Goal: Find specific page/section: Find specific page/section

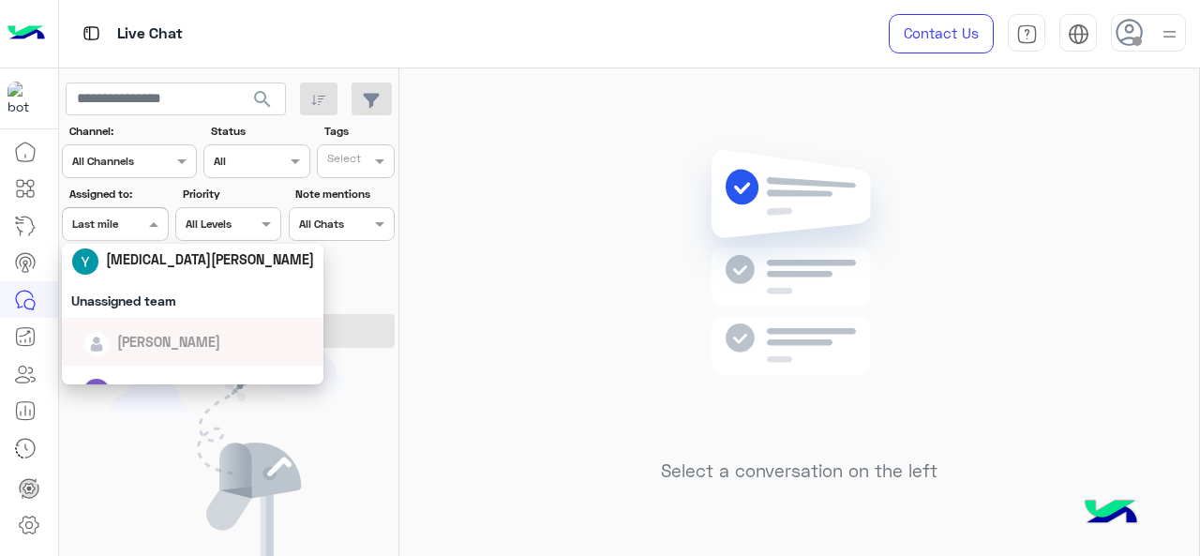
scroll to position [239, 0]
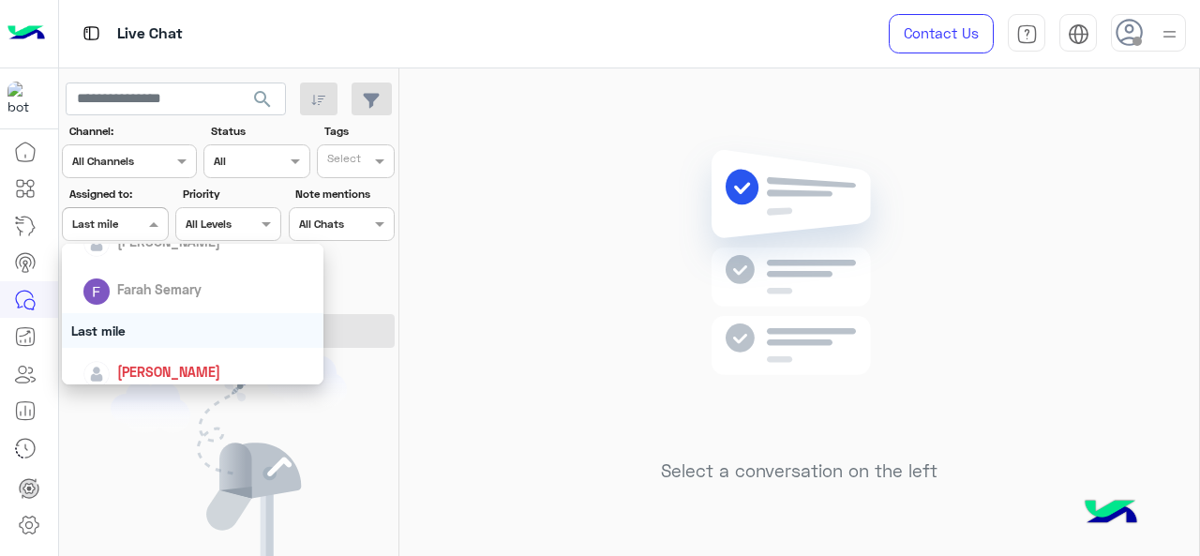
click at [130, 325] on div "Last mile" at bounding box center [193, 330] width 262 height 35
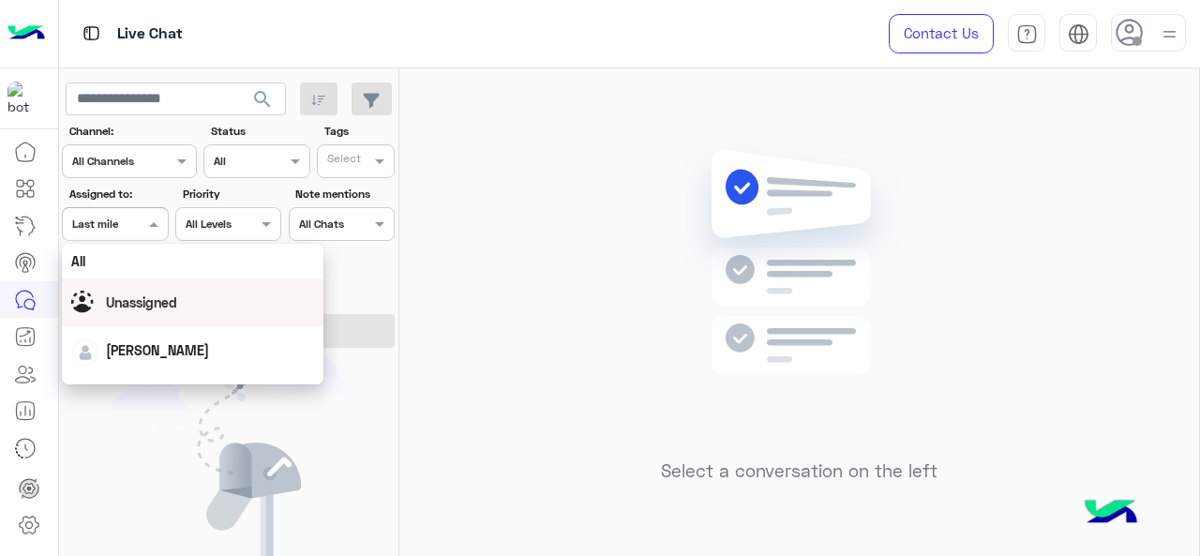
drag, startPoint x: 121, startPoint y: 215, endPoint x: 136, endPoint y: 312, distance: 98.6
click at [136, 312] on body "Live Chat Contact Us Help Center عربي English search Channel: Channel All Chann…" at bounding box center [600, 278] width 1200 height 556
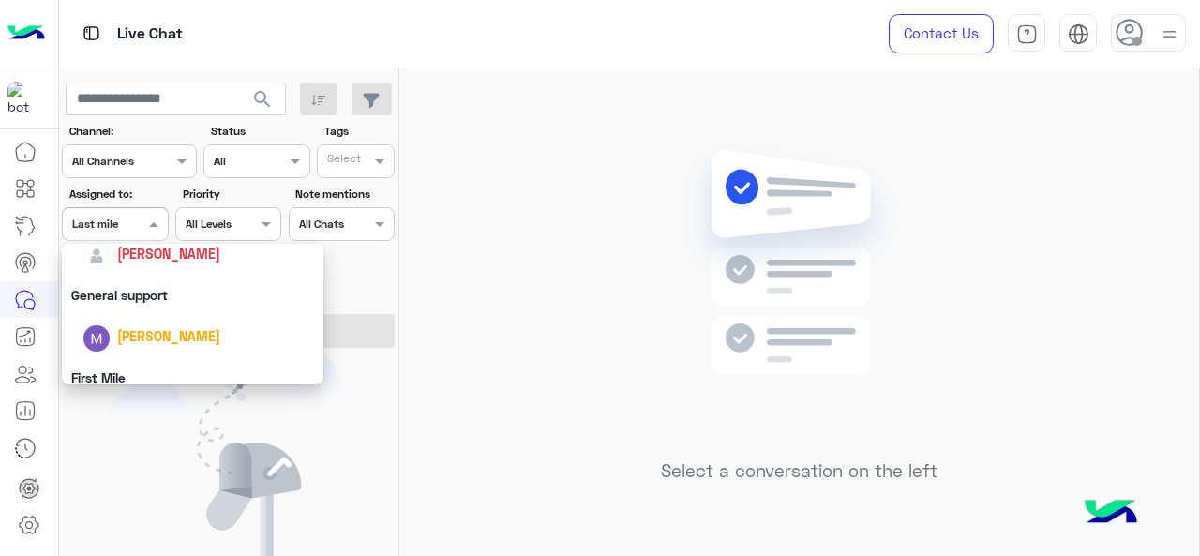
scroll to position [378, 0]
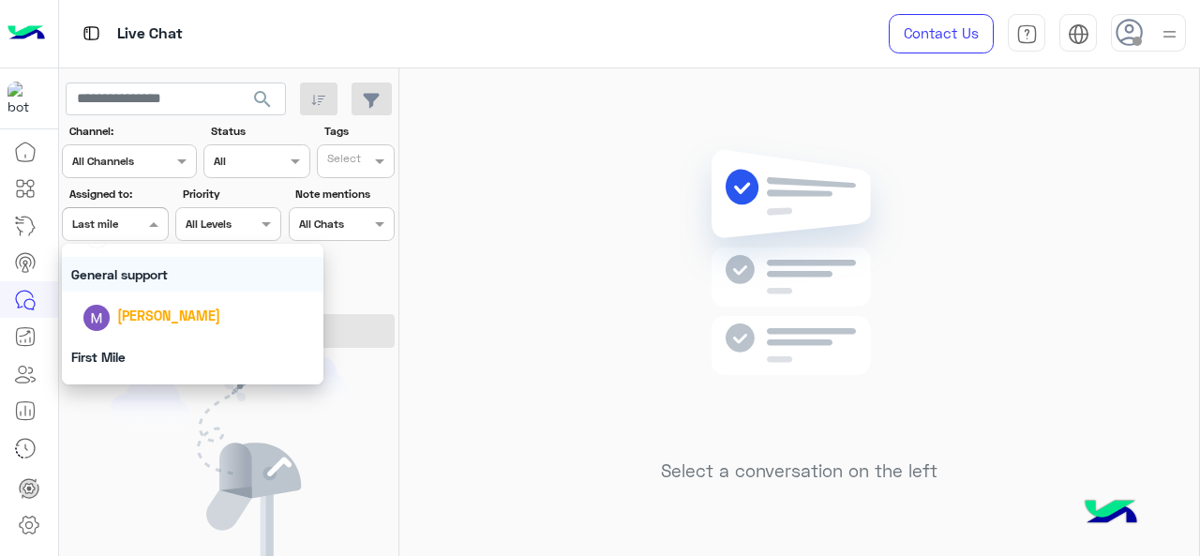
click at [142, 288] on div "General support" at bounding box center [193, 274] width 262 height 35
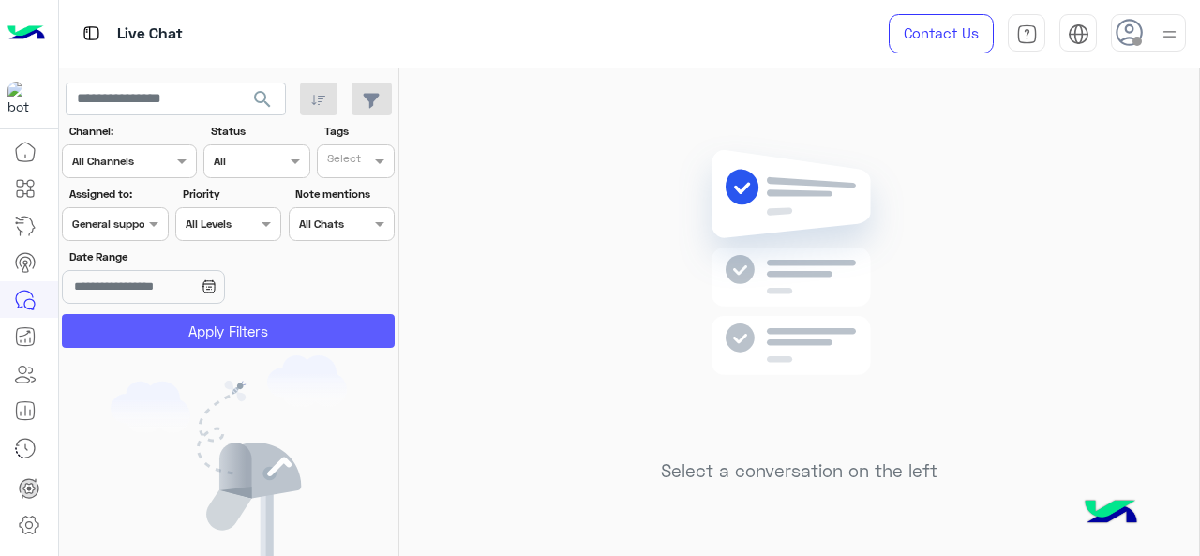
click at [170, 329] on button "Apply Filters" at bounding box center [228, 331] width 333 height 34
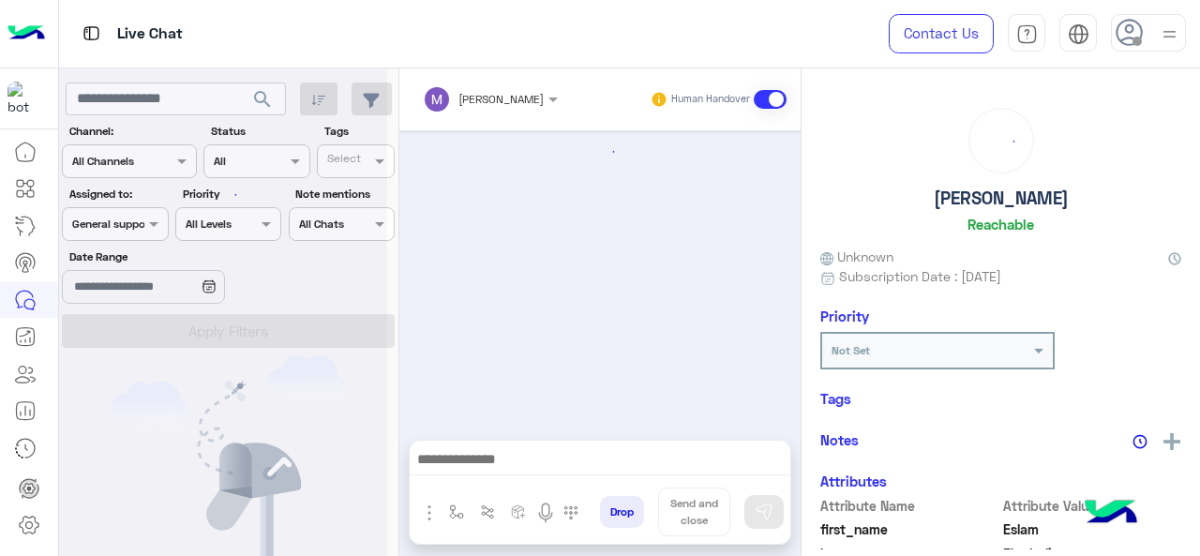
scroll to position [814, 0]
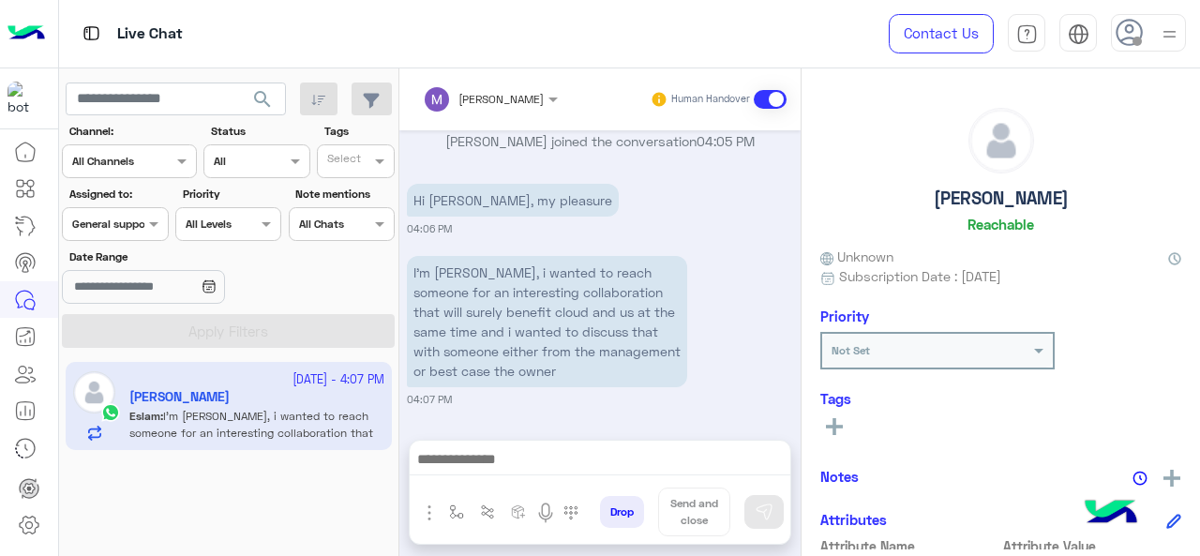
click at [132, 224] on div at bounding box center [115, 222] width 104 height 18
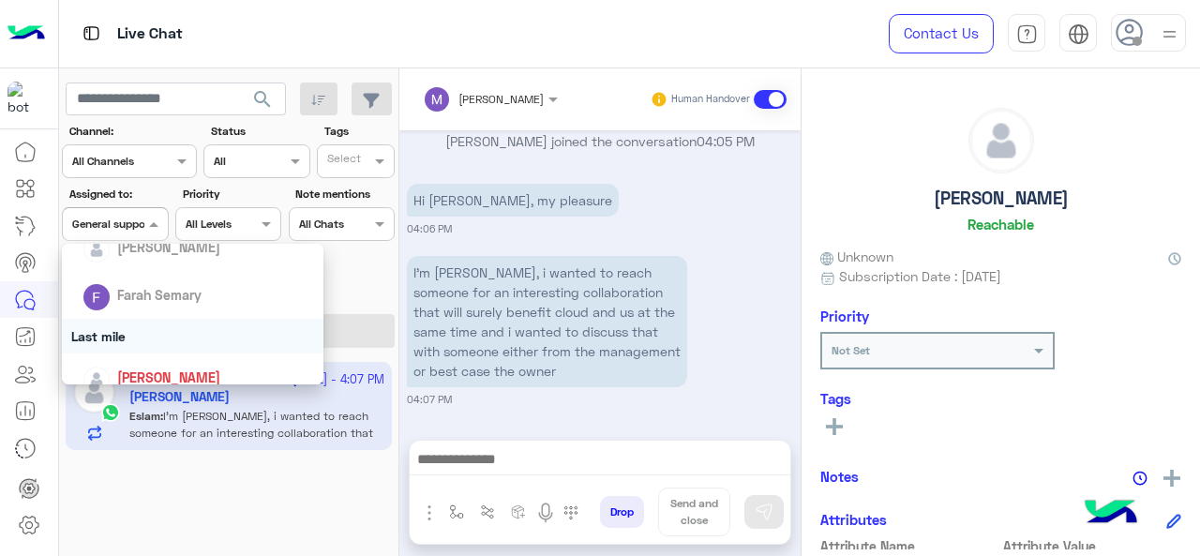
scroll to position [415, 0]
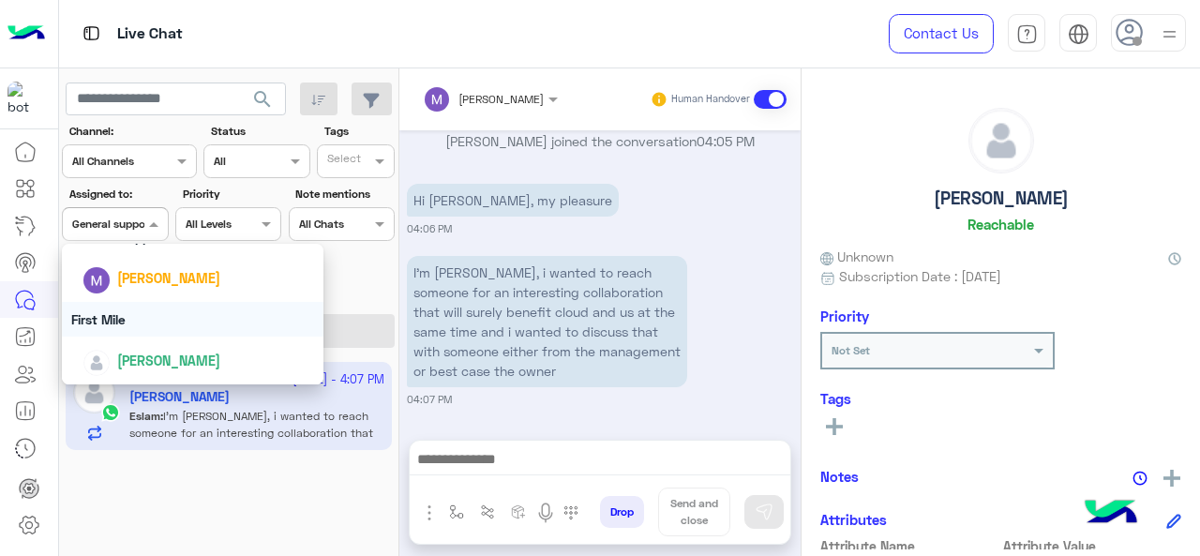
click at [138, 310] on div "First Mile" at bounding box center [193, 319] width 262 height 35
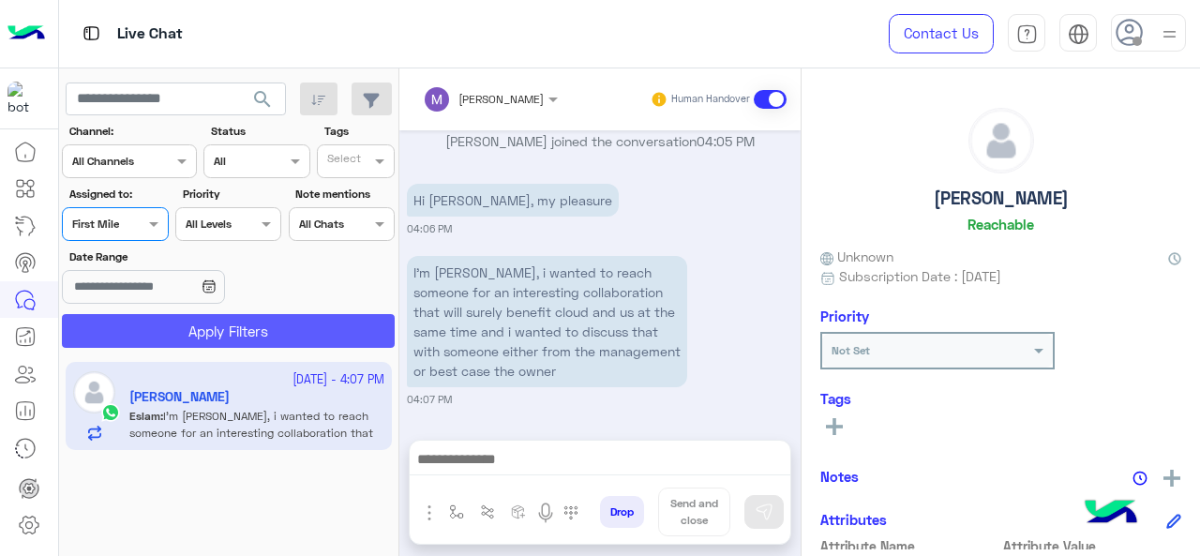
click at [157, 328] on button "Apply Filters" at bounding box center [228, 331] width 333 height 34
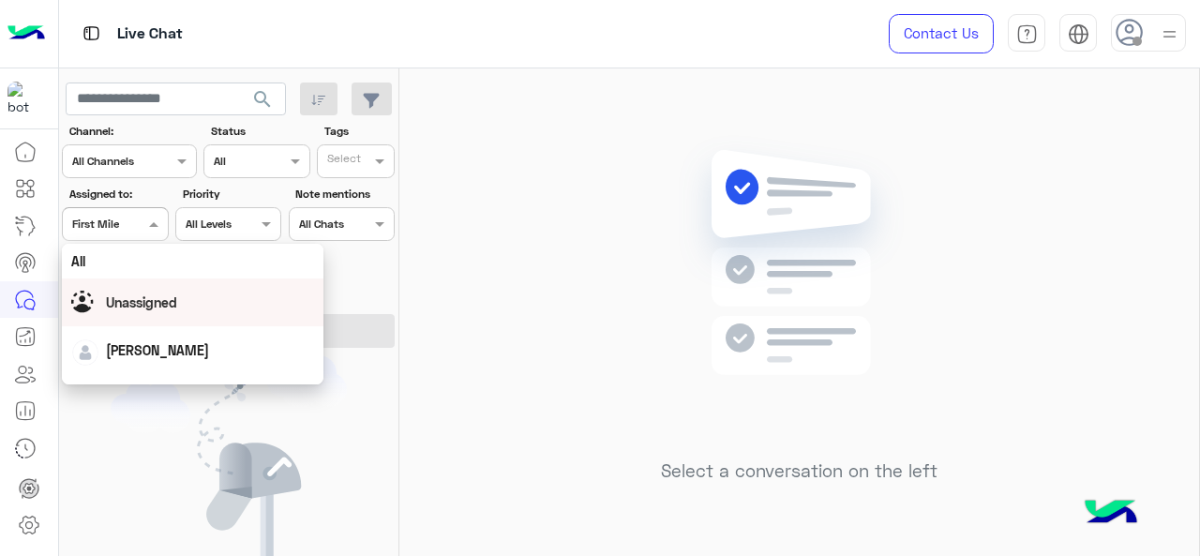
drag, startPoint x: 152, startPoint y: 222, endPoint x: 127, endPoint y: 309, distance: 90.5
click at [127, 309] on body "Live Chat Contact Us Help Center عربي English search Channel: Channel All Chann…" at bounding box center [600, 278] width 1200 height 556
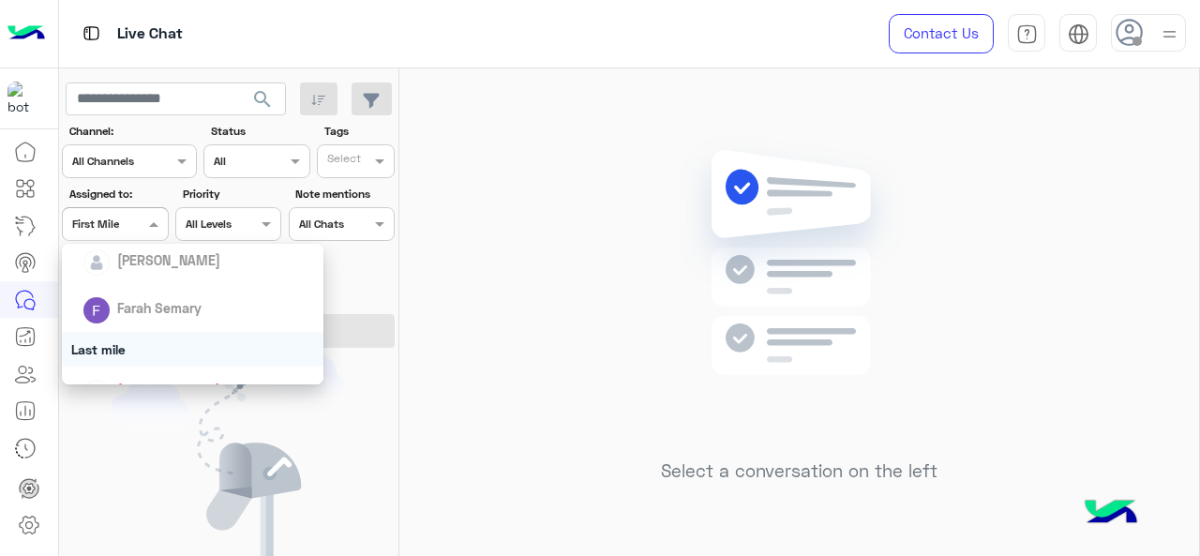
click at [126, 342] on div "Last mile" at bounding box center [193, 349] width 262 height 35
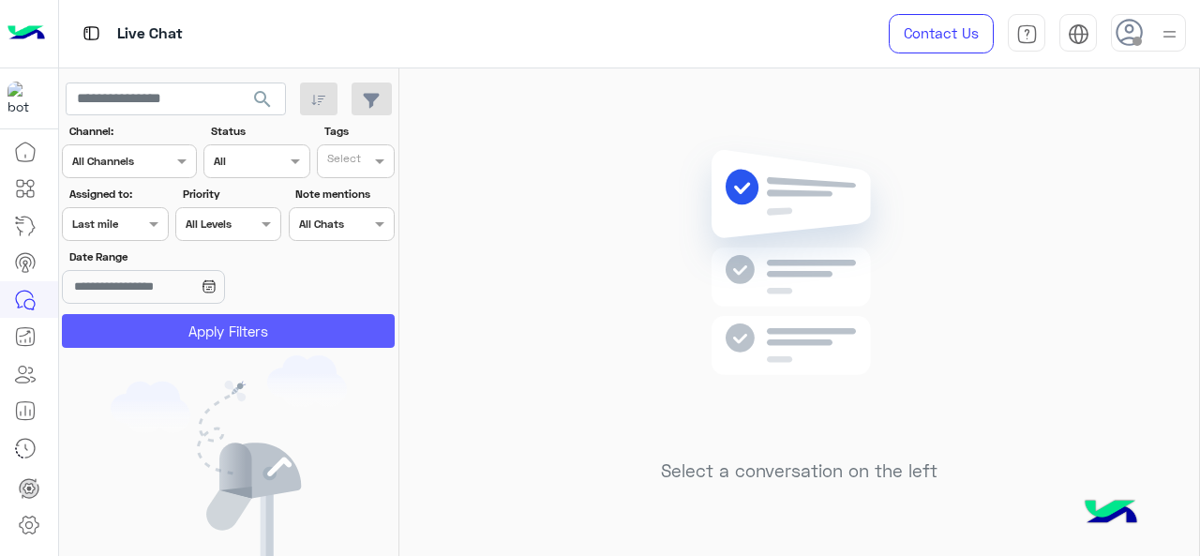
click at [150, 337] on button "Apply Filters" at bounding box center [228, 331] width 333 height 34
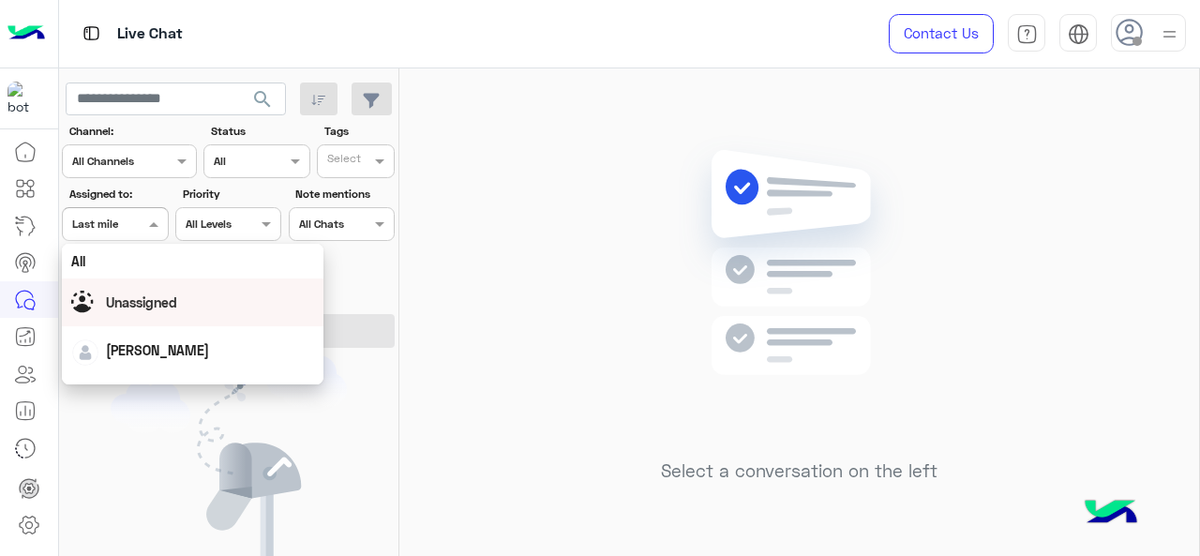
drag, startPoint x: 152, startPoint y: 222, endPoint x: 136, endPoint y: 297, distance: 76.7
click at [136, 297] on body "Live Chat Contact Us Help Center عربي English search Channel: Channel All Chann…" at bounding box center [600, 278] width 1200 height 556
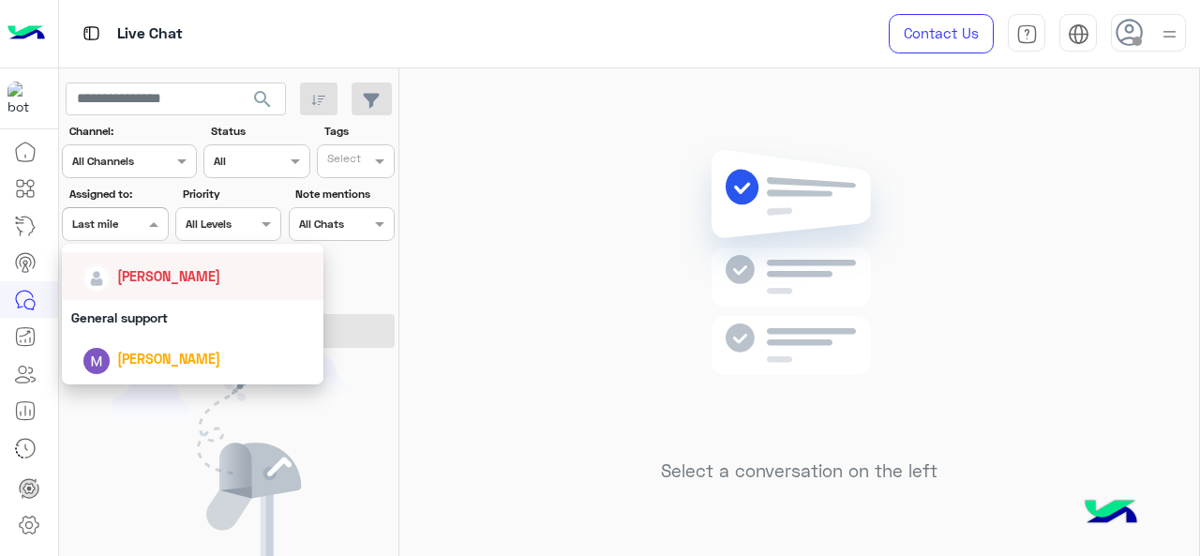
scroll to position [336, 0]
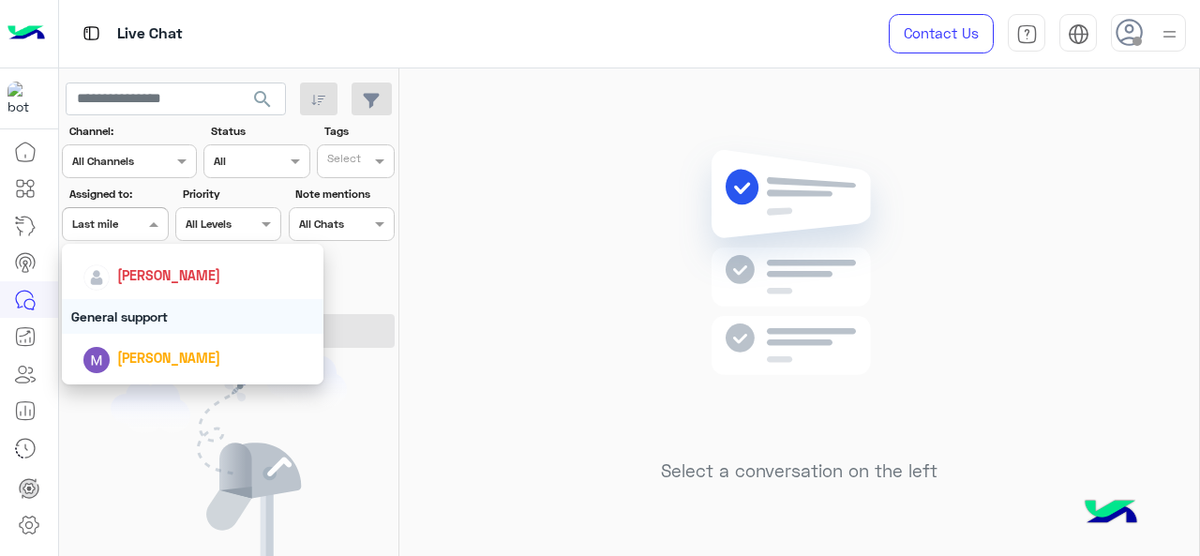
click at [137, 325] on div "General support" at bounding box center [193, 316] width 262 height 35
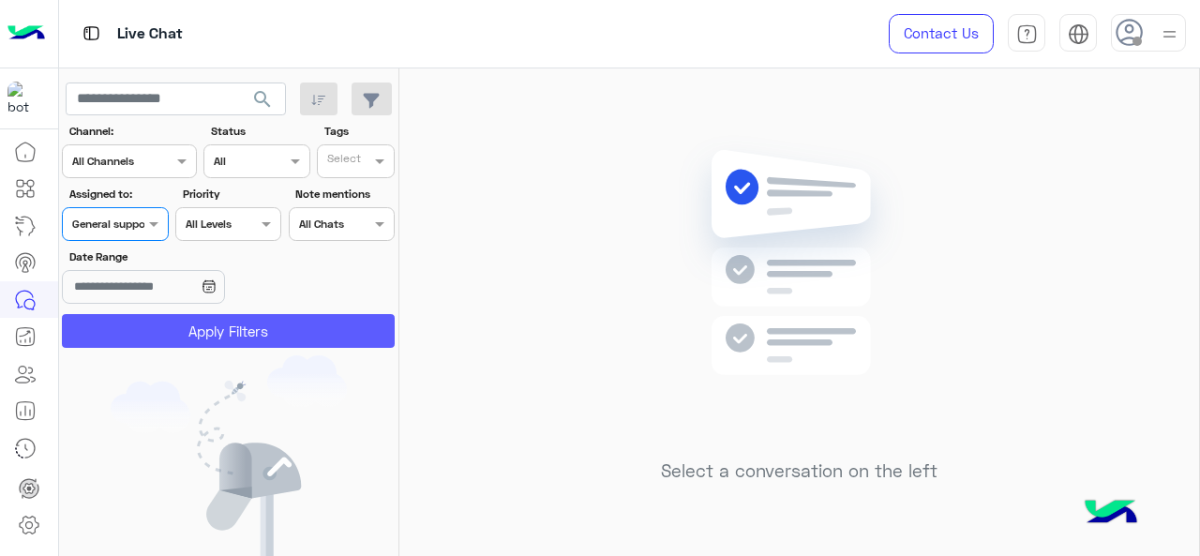
click at [137, 325] on button "Apply Filters" at bounding box center [228, 331] width 333 height 34
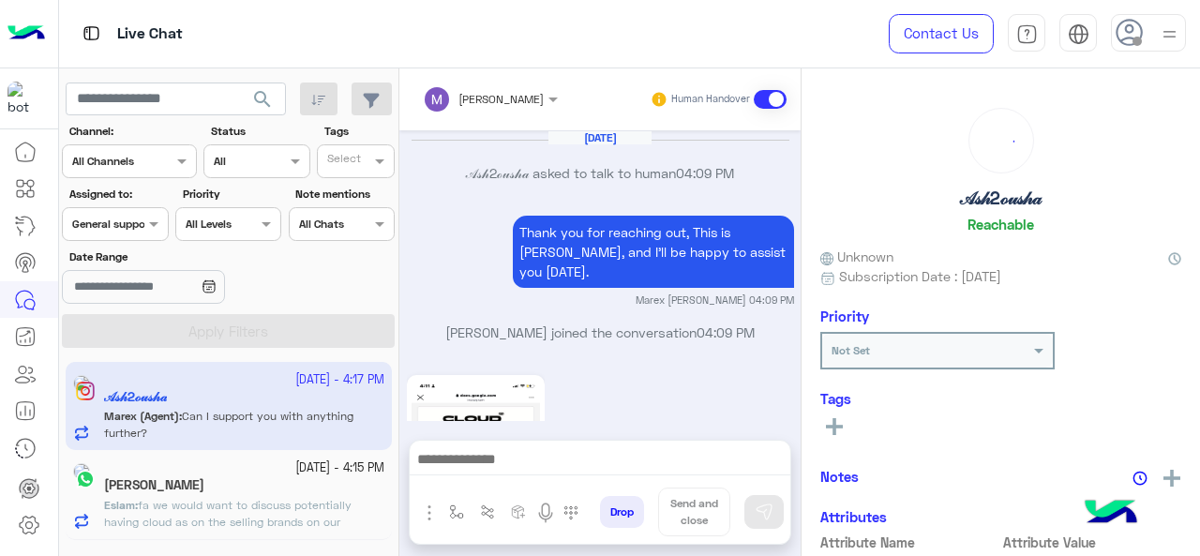
scroll to position [751, 0]
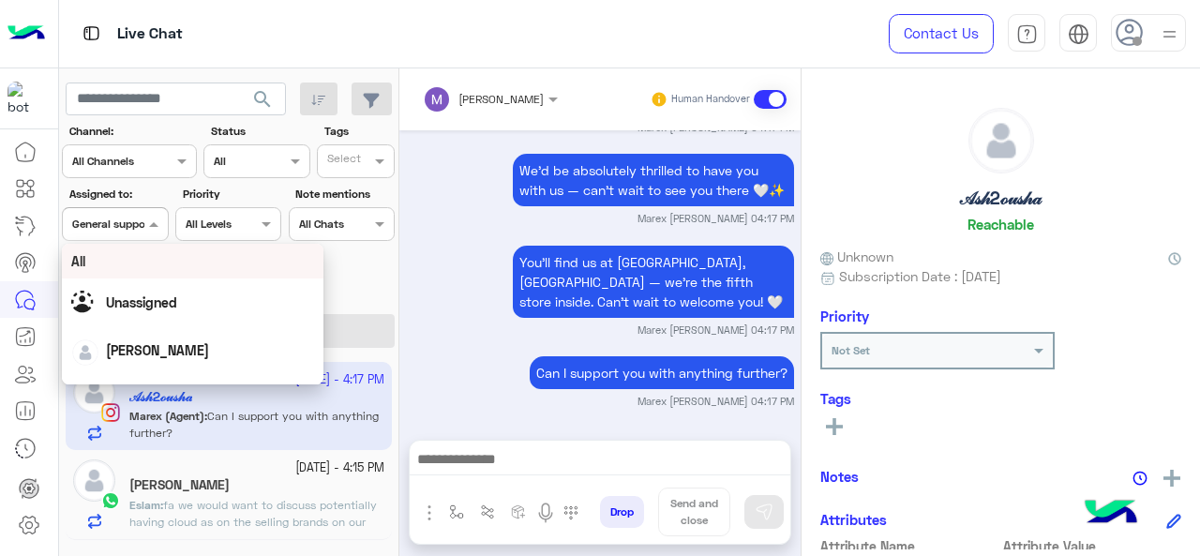
drag, startPoint x: 141, startPoint y: 222, endPoint x: 159, endPoint y: 302, distance: 81.9
click at [159, 302] on body "Live Chat Contact Us Help Center عربي English search Channel: Channel All Chann…" at bounding box center [600, 278] width 1200 height 556
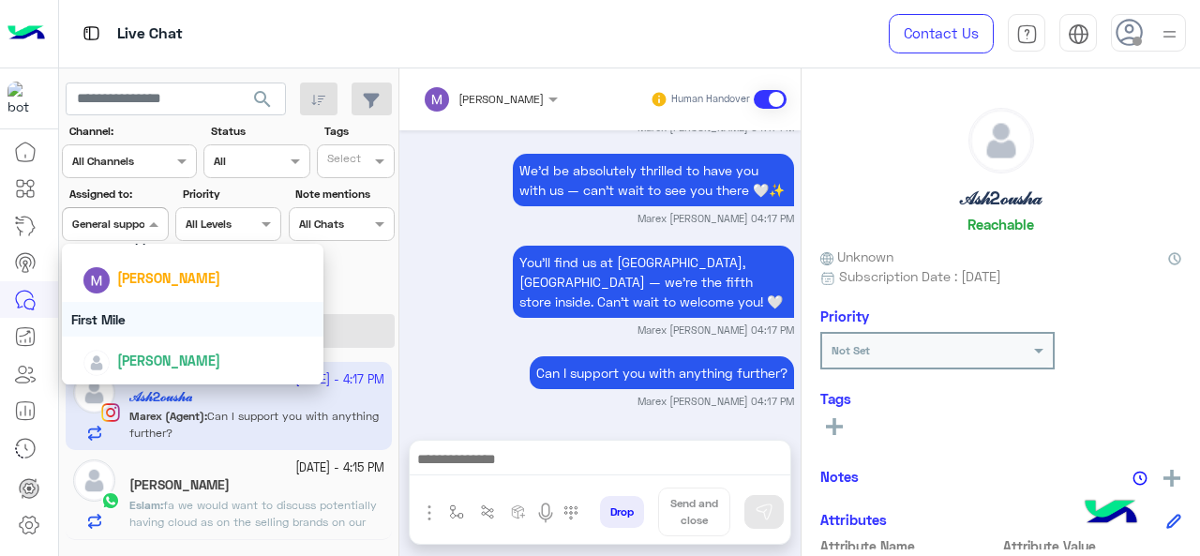
click at [148, 315] on div "First Mile" at bounding box center [193, 319] width 262 height 35
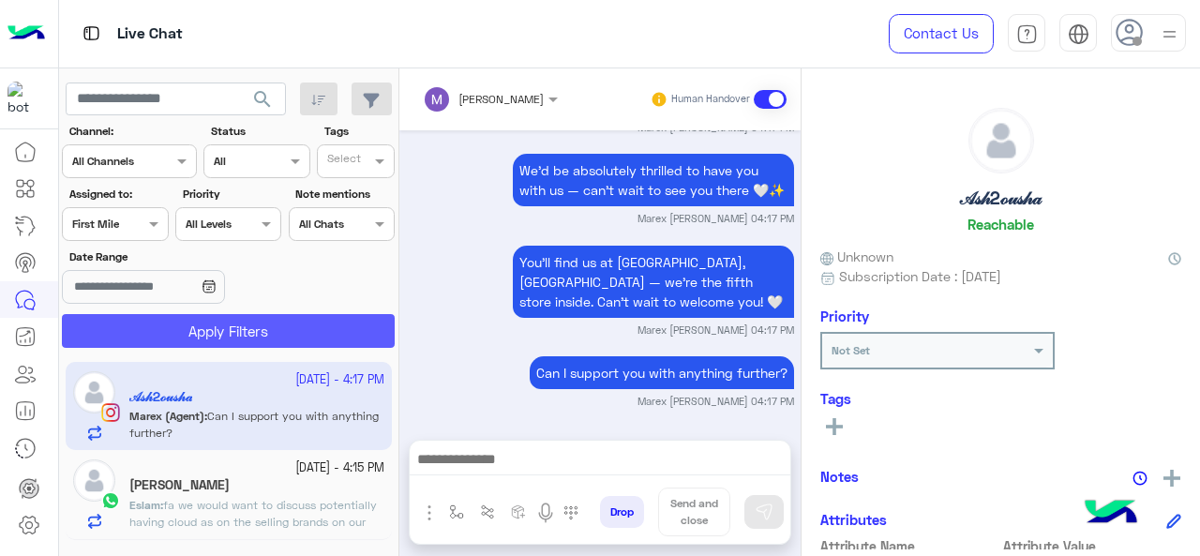
click at [162, 337] on button "Apply Filters" at bounding box center [228, 331] width 333 height 34
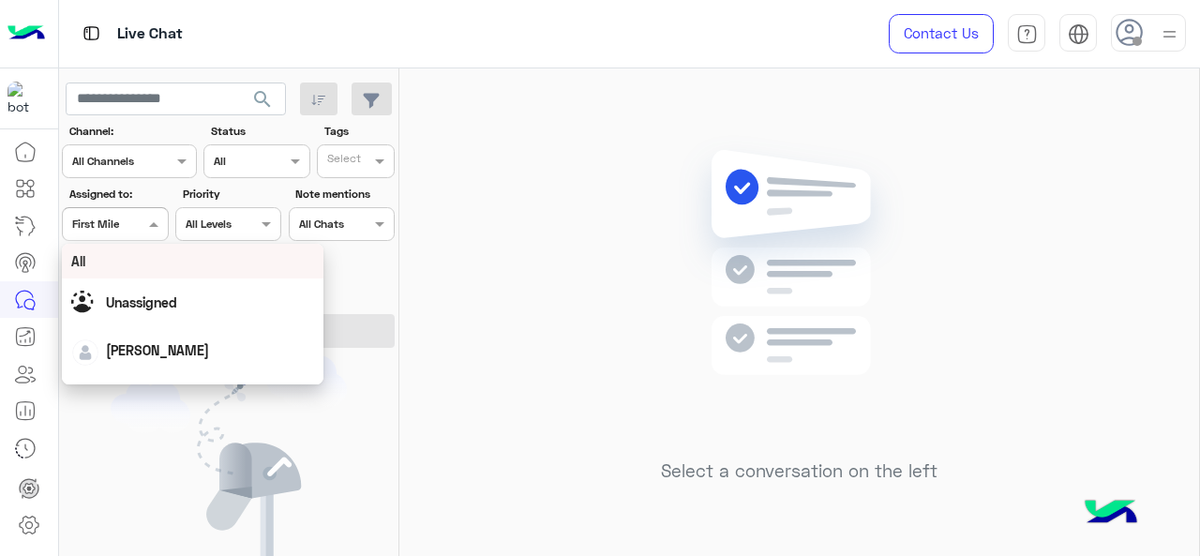
drag, startPoint x: 148, startPoint y: 239, endPoint x: 153, endPoint y: 310, distance: 71.4
click at [153, 310] on body "Live Chat Contact Us Help Center عربي English search Channel: Channel All Chann…" at bounding box center [600, 278] width 1200 height 556
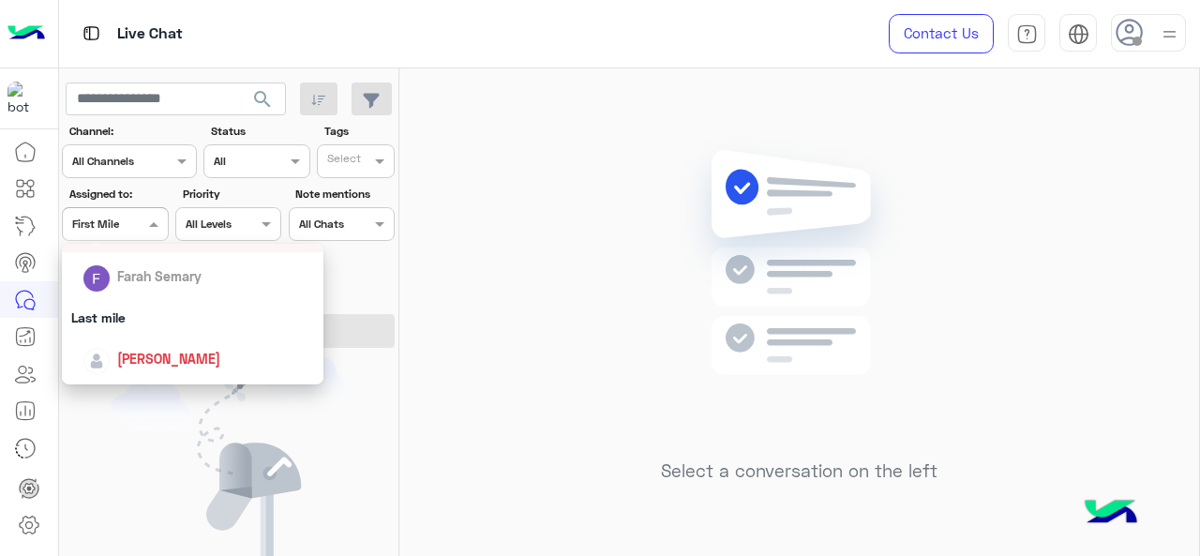
scroll to position [299, 0]
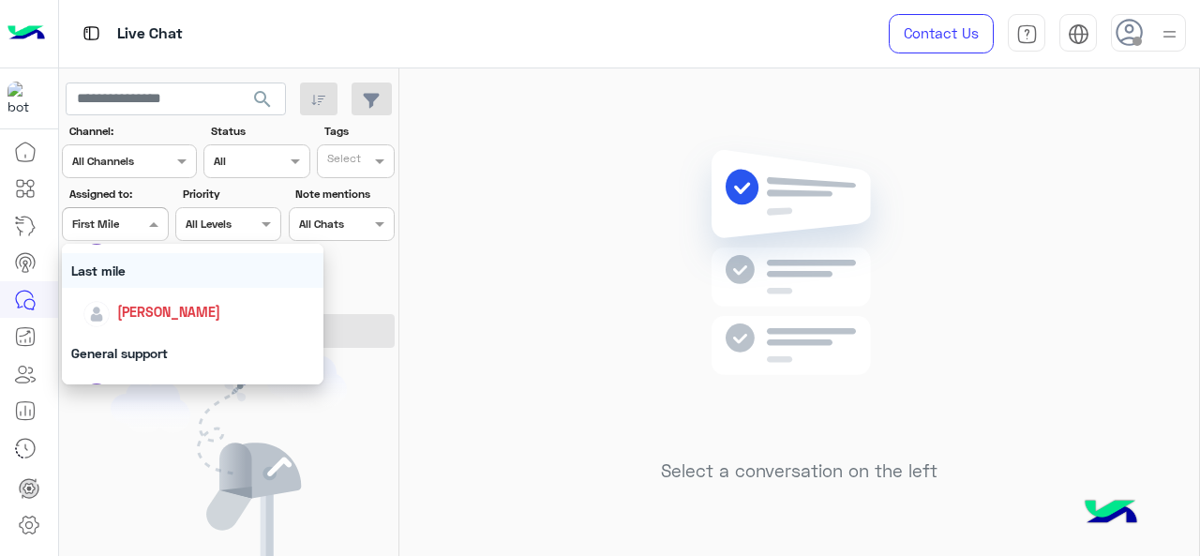
click at [142, 280] on div "Last mile" at bounding box center [193, 270] width 262 height 35
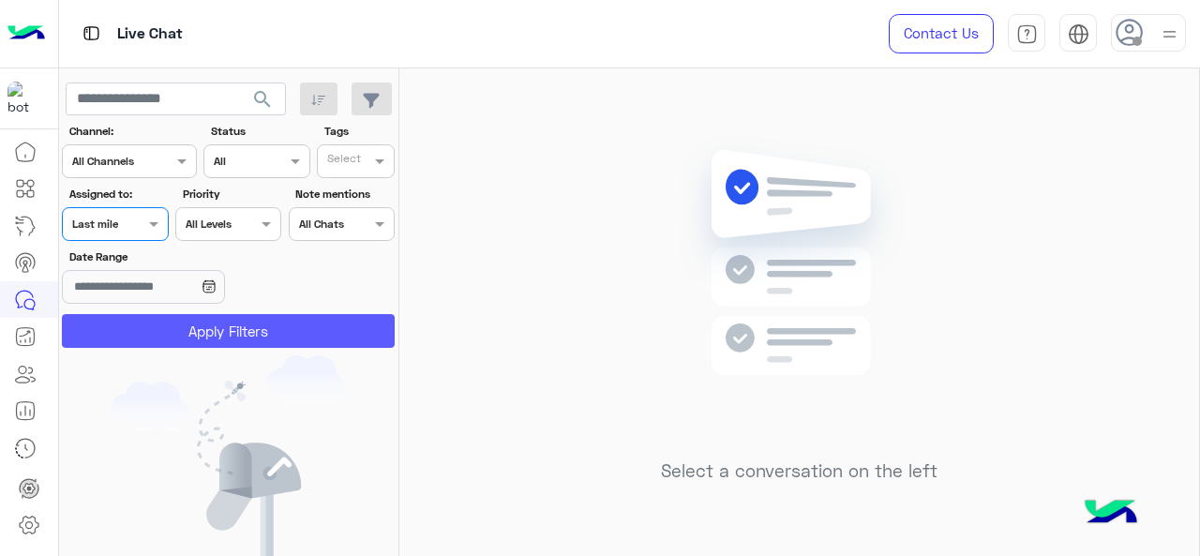
click at [172, 323] on button "Apply Filters" at bounding box center [228, 331] width 333 height 34
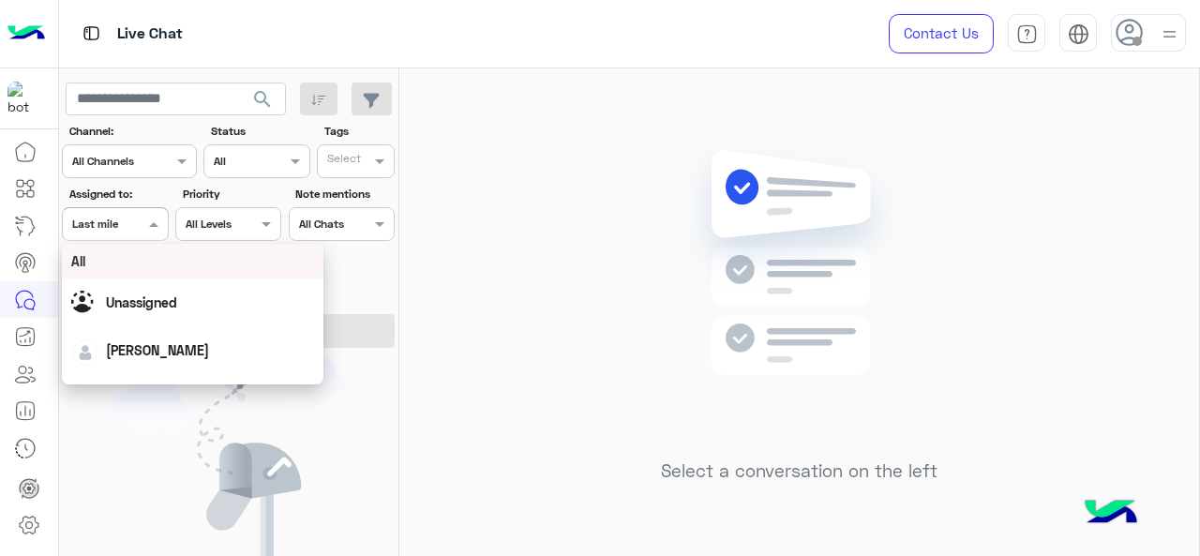
click at [150, 224] on span at bounding box center [155, 224] width 23 height 20
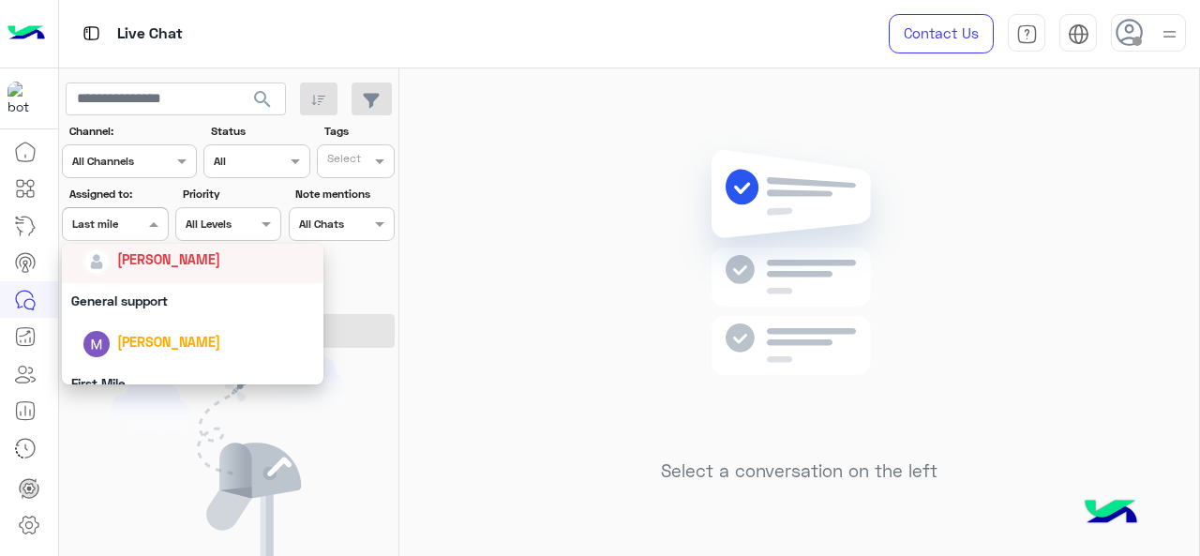
scroll to position [304, 0]
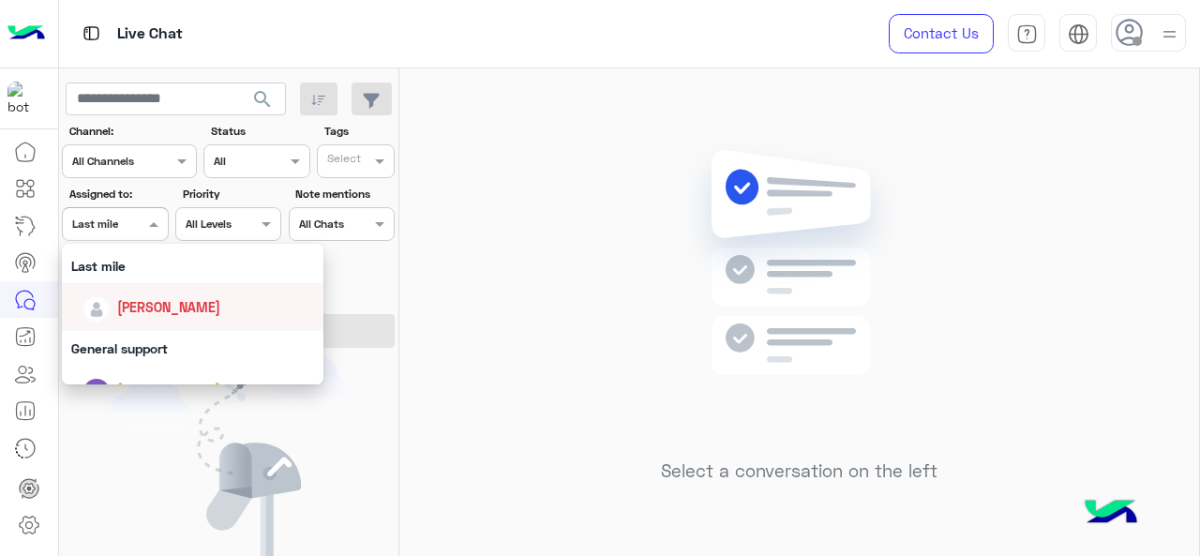
click at [158, 346] on div "General support" at bounding box center [193, 348] width 262 height 35
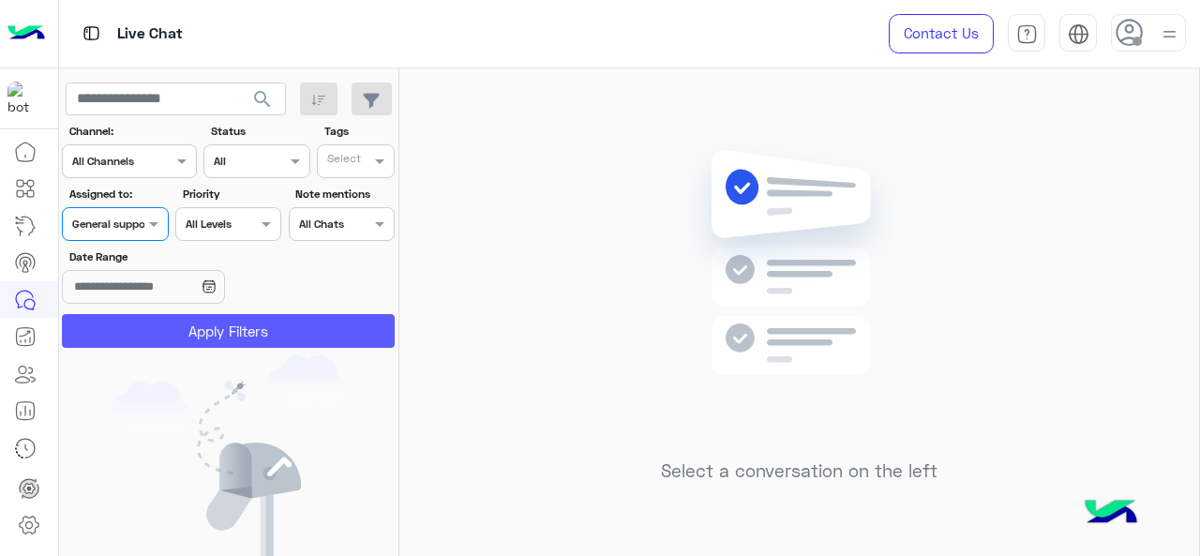
click at [172, 337] on button "Apply Filters" at bounding box center [228, 331] width 333 height 34
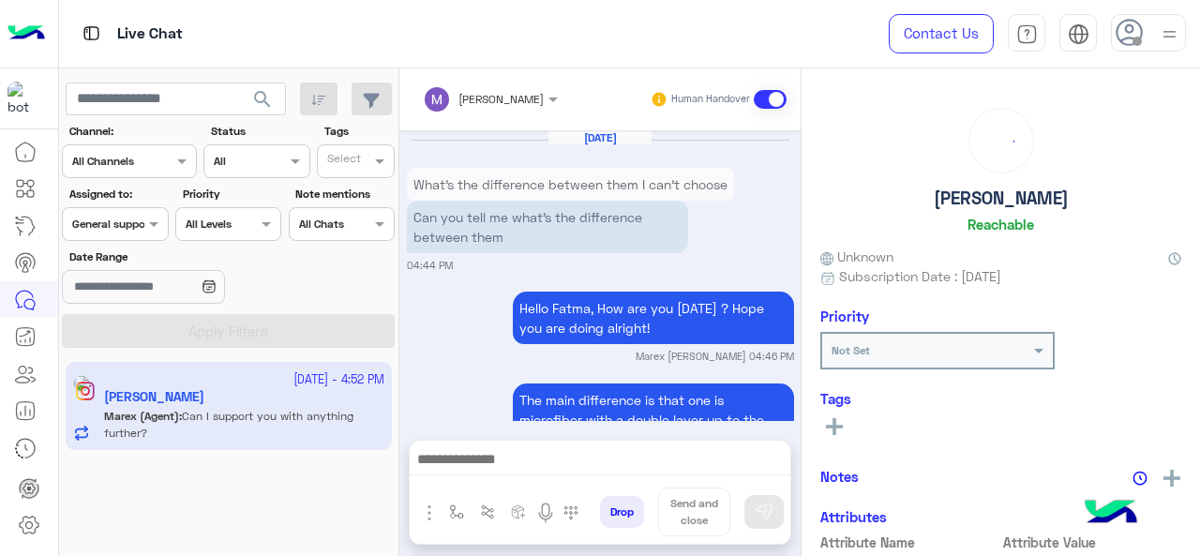
scroll to position [646, 0]
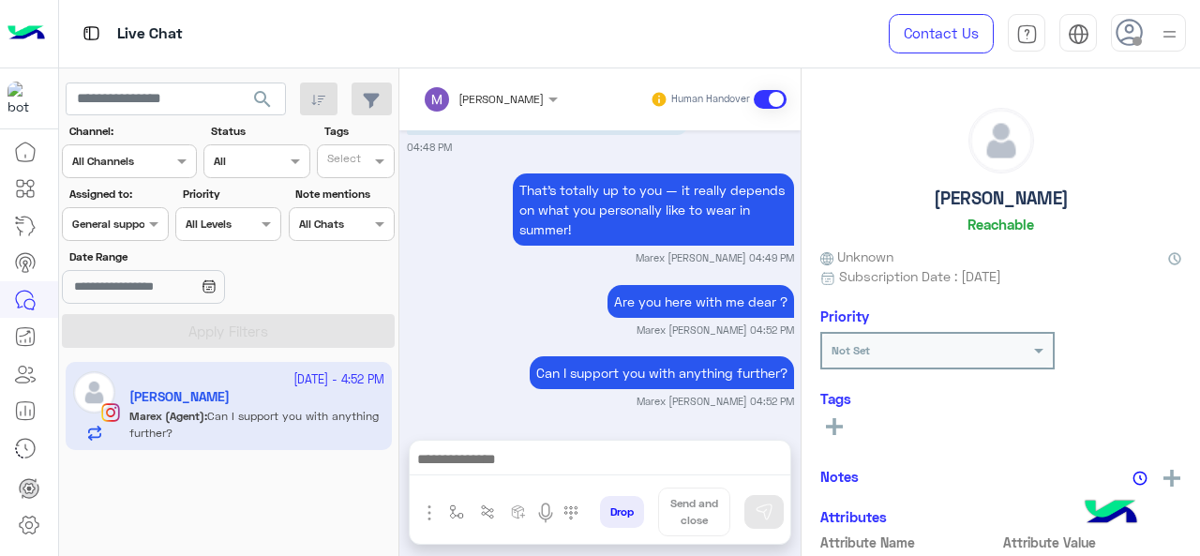
click at [141, 228] on div at bounding box center [115, 222] width 104 height 18
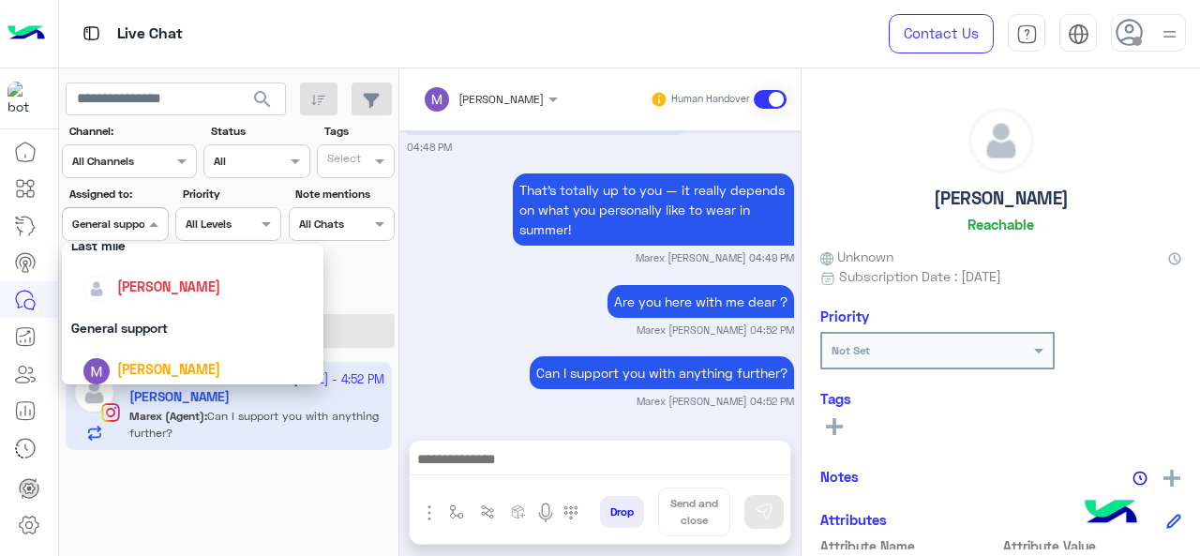
scroll to position [415, 0]
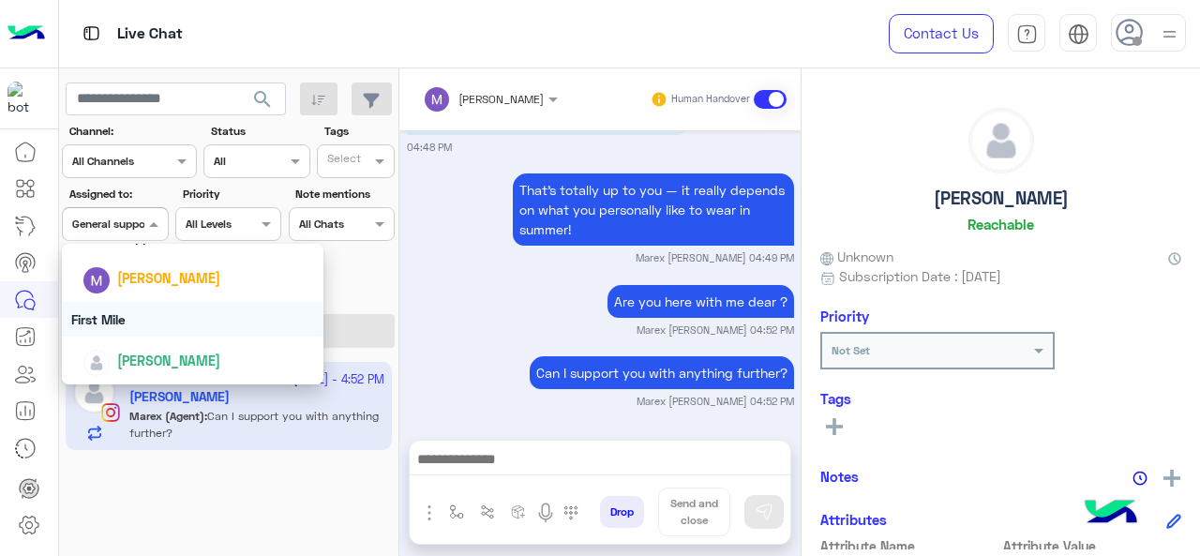
drag, startPoint x: 147, startPoint y: 322, endPoint x: 157, endPoint y: 314, distance: 12.8
click at [147, 321] on div "First Mile" at bounding box center [193, 319] width 262 height 35
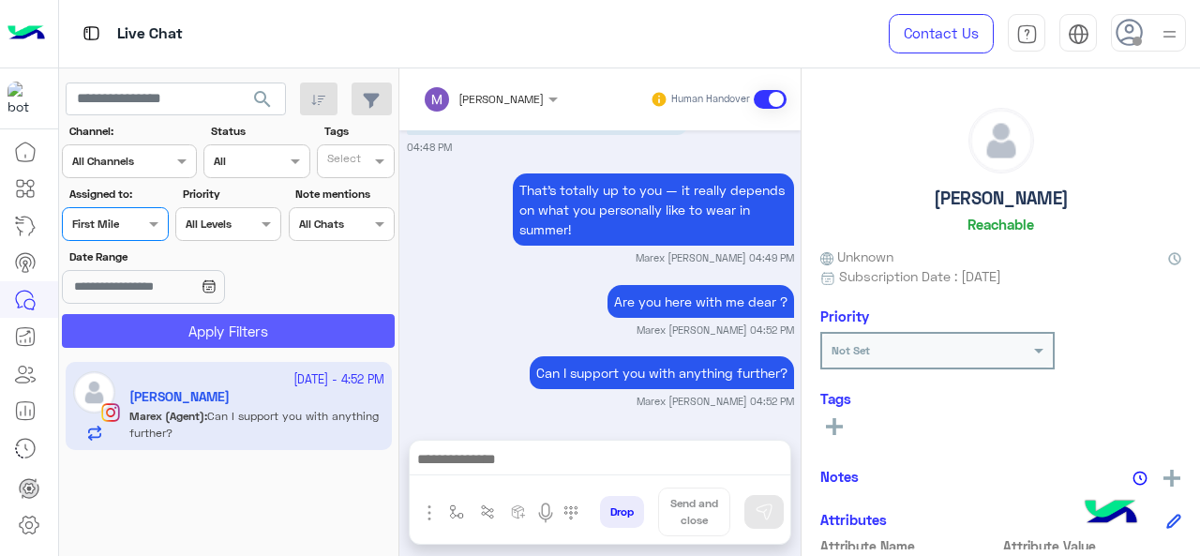
click at [178, 324] on button "Apply Filters" at bounding box center [228, 331] width 333 height 34
